Goal: Find specific page/section: Find specific page/section

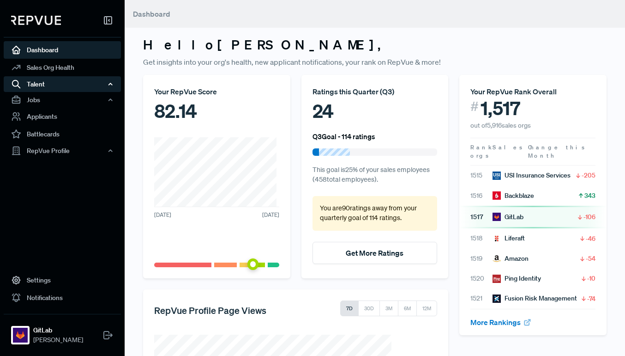
click at [51, 78] on div "Talent" at bounding box center [62, 84] width 117 height 16
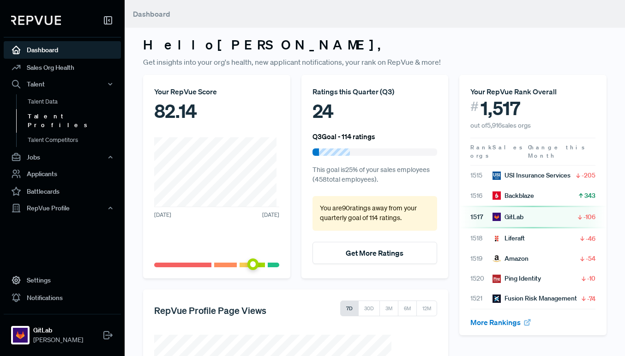
click at [47, 116] on link "Talent Profiles" at bounding box center [74, 121] width 117 height 24
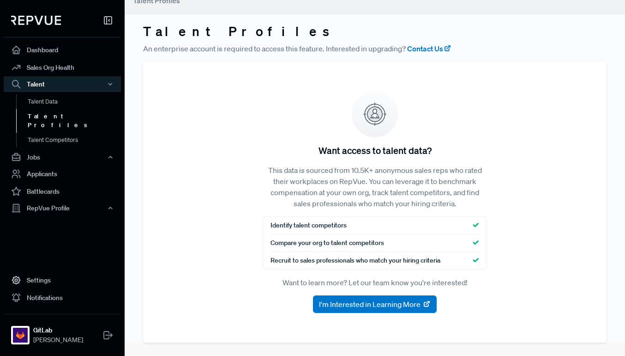
scroll to position [15, 0]
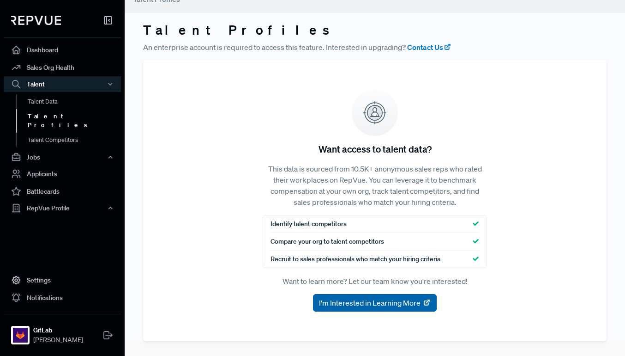
click at [357, 304] on span "I'm Interested in Learning More" at bounding box center [370, 302] width 102 height 11
